Goal: Navigation & Orientation: Find specific page/section

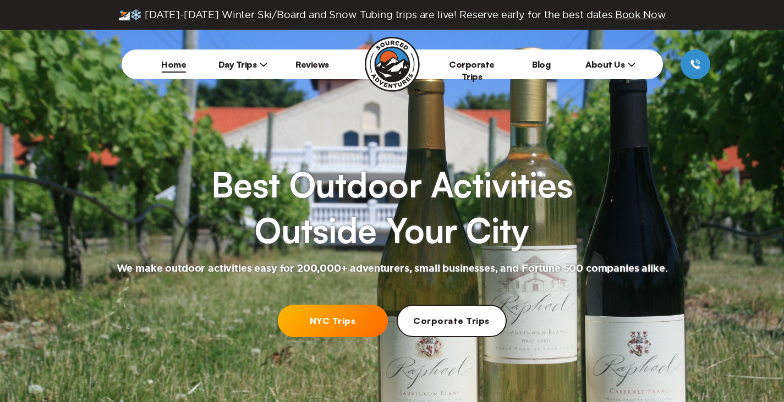
click at [250, 65] on span "Day Trips" at bounding box center [243, 64] width 50 height 11
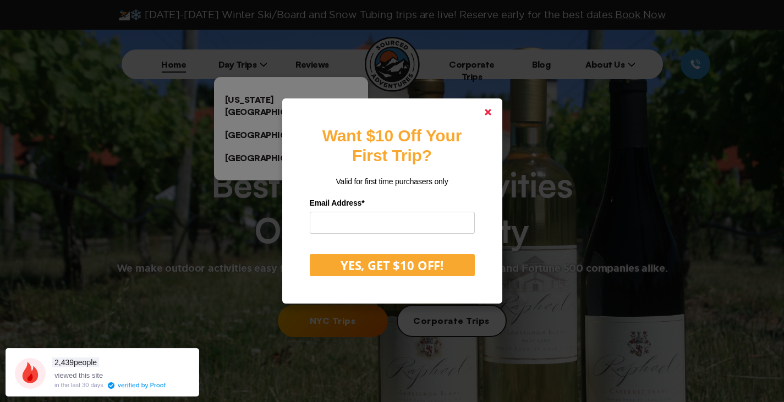
click at [491, 112] on polygon at bounding box center [488, 112] width 7 height 7
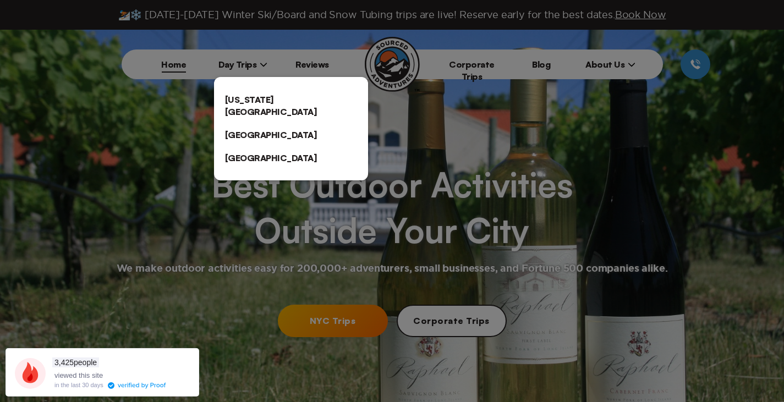
click at [246, 56] on div at bounding box center [392, 201] width 784 height 402
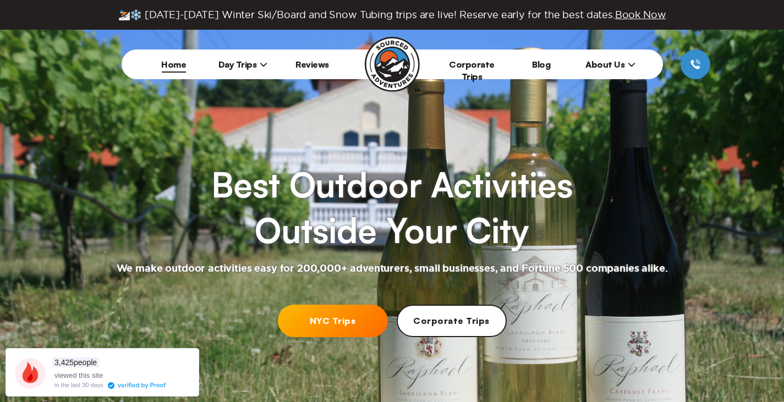
click at [614, 58] on li "About Us Who We Are Contact Us Jobs" at bounding box center [610, 65] width 69 height 30
click at [615, 59] on span "About Us" at bounding box center [610, 64] width 50 height 11
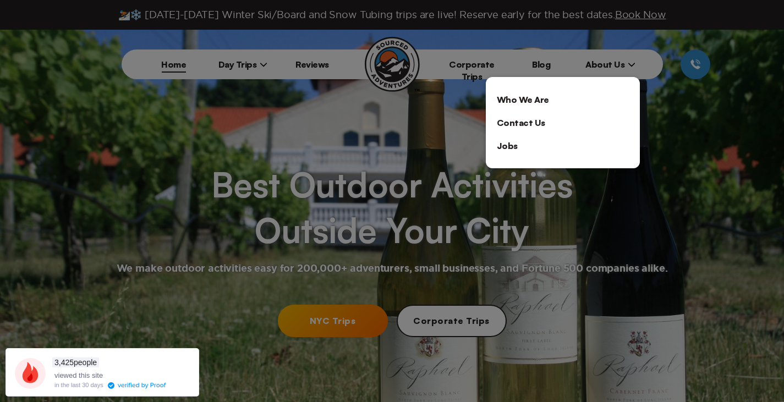
click at [615, 59] on div at bounding box center [392, 201] width 784 height 402
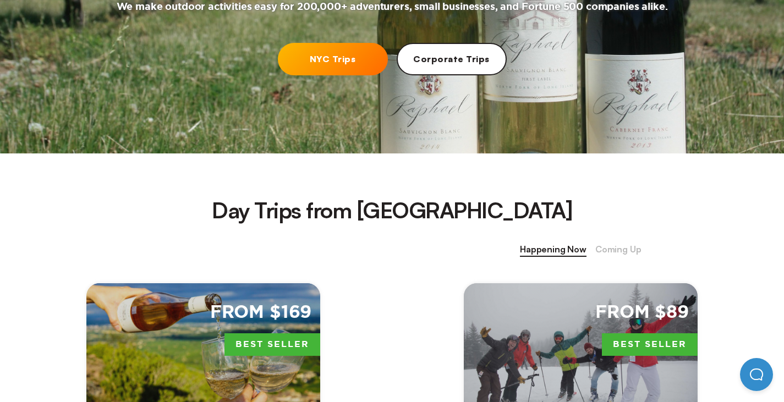
scroll to position [275, 0]
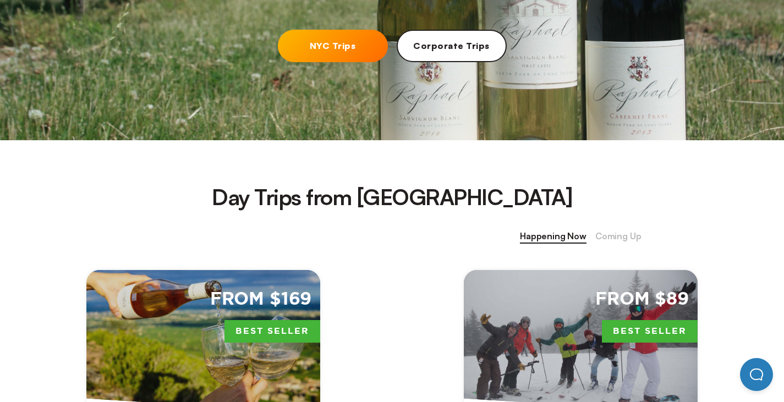
click at [765, 375] on button "Open Beacon popover" at bounding box center [756, 374] width 33 height 33
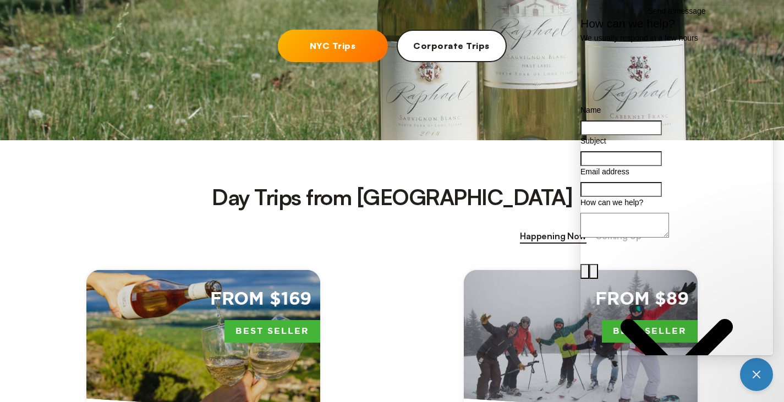
scroll to position [0, 0]
click at [442, 195] on h2 "Day Trips from [GEOGRAPHIC_DATA]" at bounding box center [392, 197] width 784 height 30
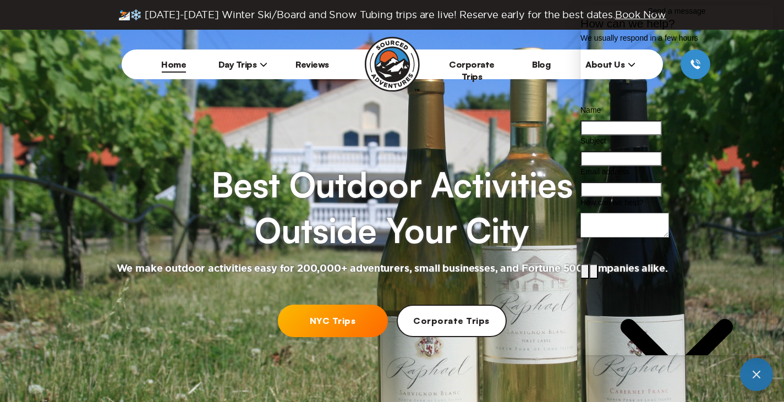
click at [754, 370] on button "Close Beacon popover" at bounding box center [756, 374] width 33 height 33
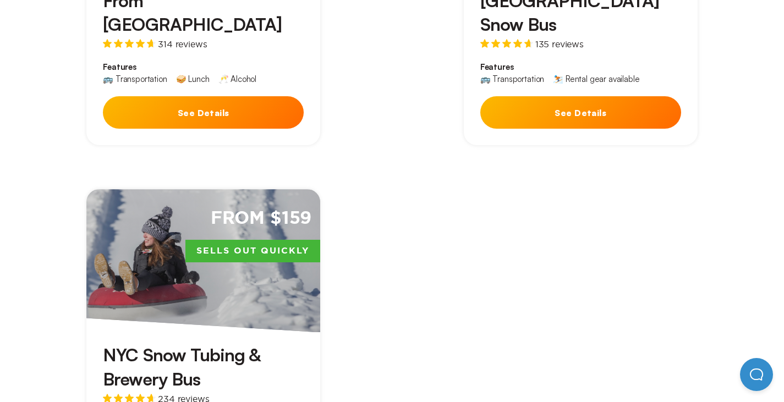
scroll to position [770, 0]
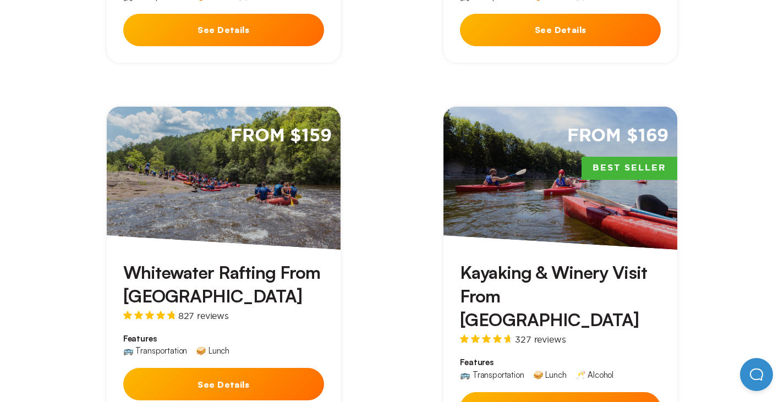
scroll to position [1761, 0]
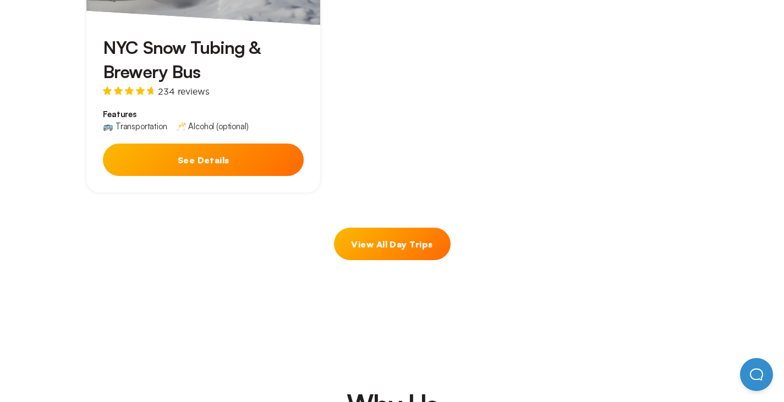
scroll to position [1045, 0]
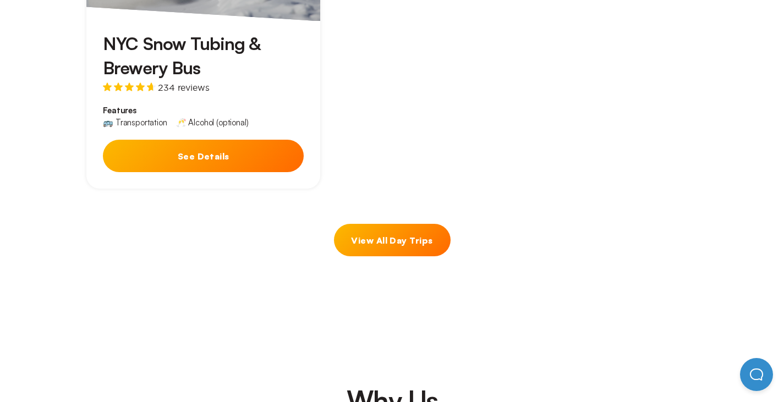
drag, startPoint x: 309, startPoint y: 186, endPoint x: 764, endPoint y: 234, distance: 457.0
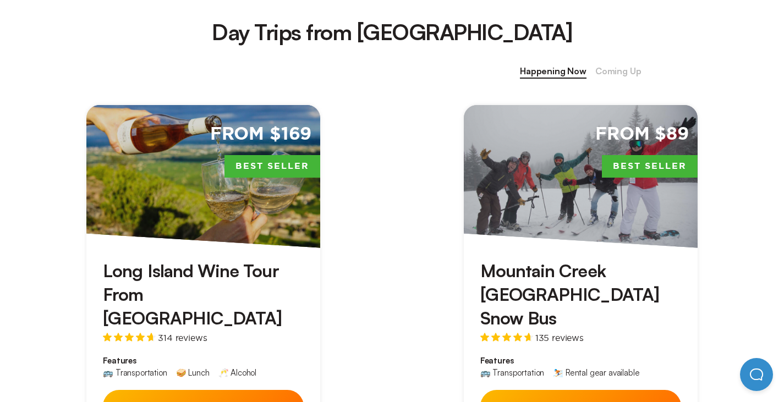
scroll to position [0, 0]
